Goal: Information Seeking & Learning: Compare options

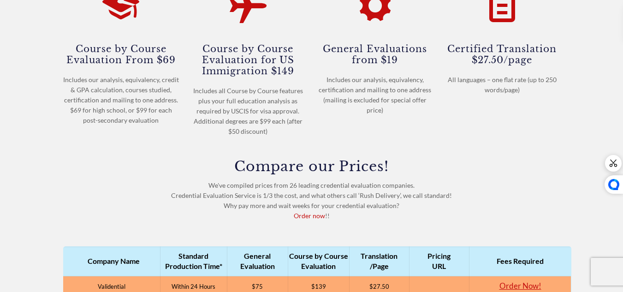
scroll to position [230, 0]
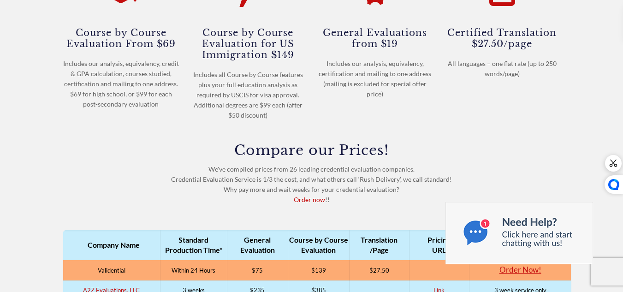
click at [476, 153] on h3 "Compare our Prices!" at bounding box center [311, 150] width 497 height 14
click at [622, 78] on div at bounding box center [311, 59] width 623 height 327
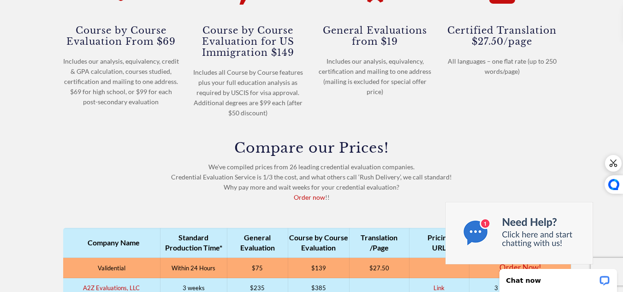
scroll to position [0, 0]
click at [424, 193] on div "Compare our Prices! We've compiled prices from 26 leading credential evaluation…" at bounding box center [311, 171] width 497 height 61
click at [595, 198] on div "×" at bounding box center [595, 198] width 7 height 7
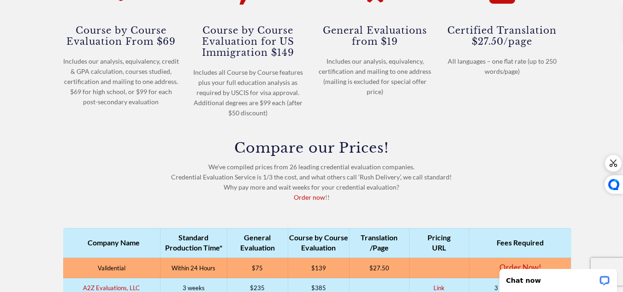
click at [483, 153] on h3 "Compare our Prices!" at bounding box center [311, 148] width 497 height 14
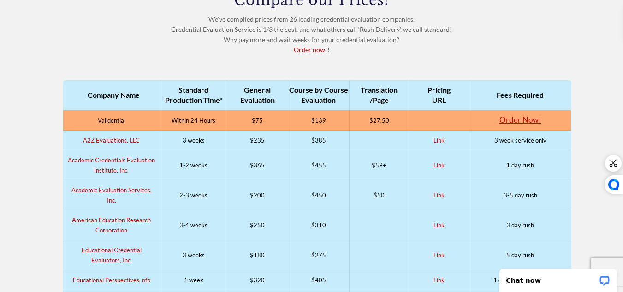
scroll to position [362, 0]
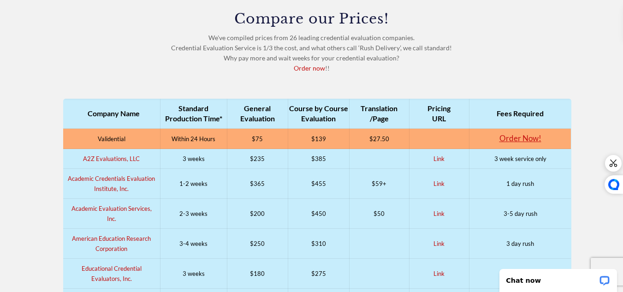
click at [93, 36] on div "Compare our Prices! We've compiled prices from 26 leading credential evaluation…" at bounding box center [311, 42] width 497 height 61
drag, startPoint x: 246, startPoint y: 141, endPoint x: 276, endPoint y: 143, distance: 30.0
click at [276, 143] on td "$75" at bounding box center [257, 139] width 61 height 20
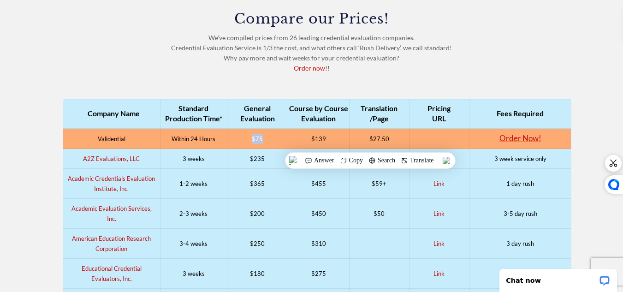
click at [249, 139] on td "$75" at bounding box center [257, 139] width 61 height 20
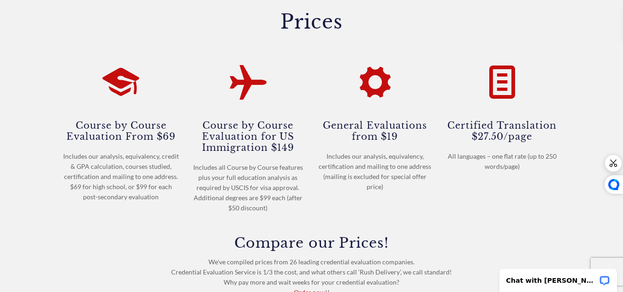
scroll to position [138, 0]
click at [132, 121] on h4 "Course by Course Evaluation From $69" at bounding box center [121, 129] width 116 height 23
click at [105, 60] on icon at bounding box center [120, 78] width 37 height 44
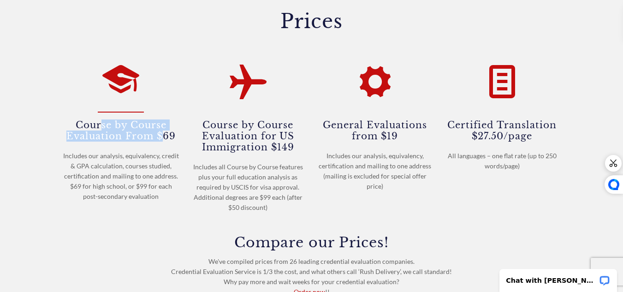
drag, startPoint x: 101, startPoint y: 127, endPoint x: 163, endPoint y: 139, distance: 62.4
click at [163, 139] on h4 "Course by Course Evaluation From $69" at bounding box center [121, 129] width 116 height 23
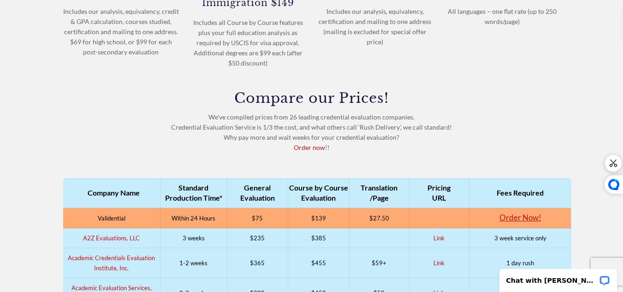
scroll to position [369, 0]
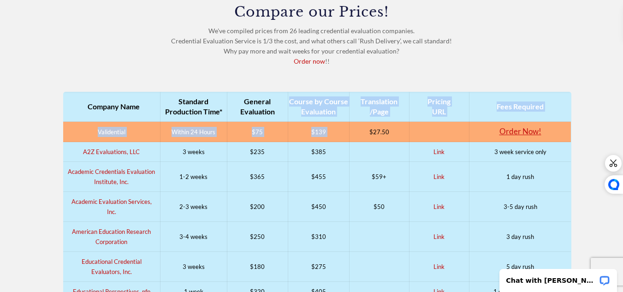
drag, startPoint x: 292, startPoint y: 99, endPoint x: 357, endPoint y: 131, distance: 73.2
click at [344, 126] on td "$139" at bounding box center [318, 132] width 61 height 20
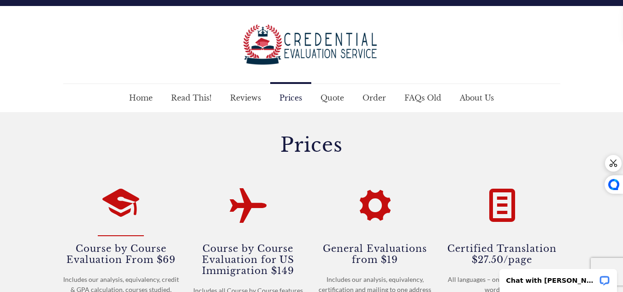
scroll to position [0, 0]
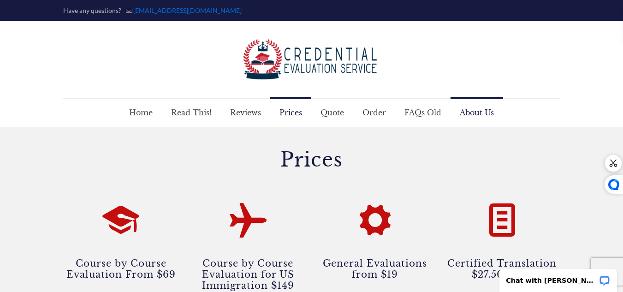
click at [495, 115] on span "About Us" at bounding box center [476, 113] width 53 height 28
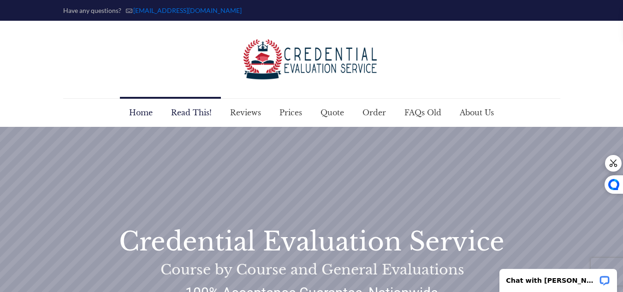
click at [195, 106] on span "Read This!" at bounding box center [191, 113] width 59 height 28
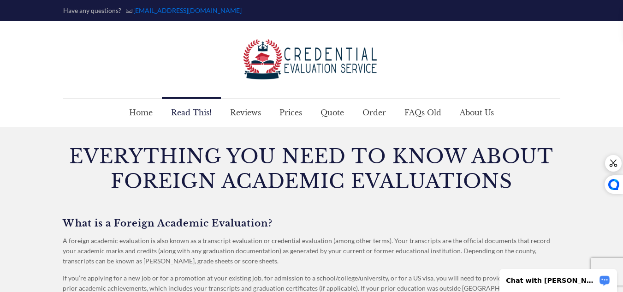
click at [568, 277] on p "Chat with [PERSON_NAME]" at bounding box center [551, 280] width 91 height 7
